Goal: Subscribe to service/newsletter

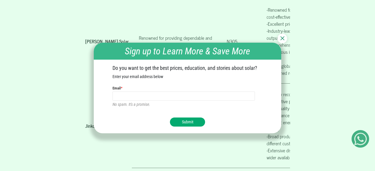
click at [177, 122] on button "Submit" at bounding box center [187, 122] width 35 height 9
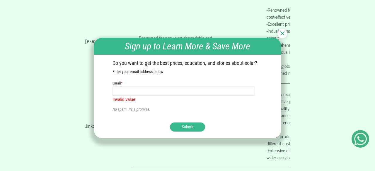
click at [171, 20] on div "Sign up to Learn More & Save More Do you want to get the best prices, education…" at bounding box center [187, 85] width 375 height 171
click at [182, 126] on button "Submit" at bounding box center [187, 127] width 35 height 9
type input "[EMAIL_ADDRESS][DOMAIN_NAME]"
click at [170, 123] on button "Submit" at bounding box center [187, 127] width 35 height 9
click at [184, 126] on button "Submit" at bounding box center [187, 127] width 35 height 9
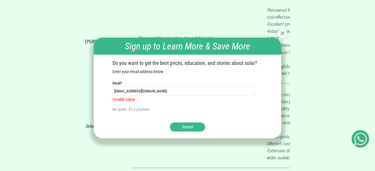
click at [115, 110] on p "No spam. It's a promise." at bounding box center [187, 110] width 150 height 6
click at [123, 98] on p "Invalid value" at bounding box center [187, 99] width 150 height 6
click at [136, 99] on p "Invalid value" at bounding box center [187, 99] width 150 height 6
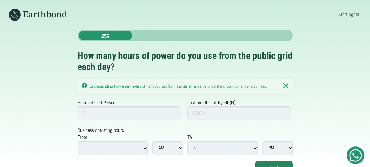
scroll to position [6, 0]
